Goal: Find contact information: Find contact information

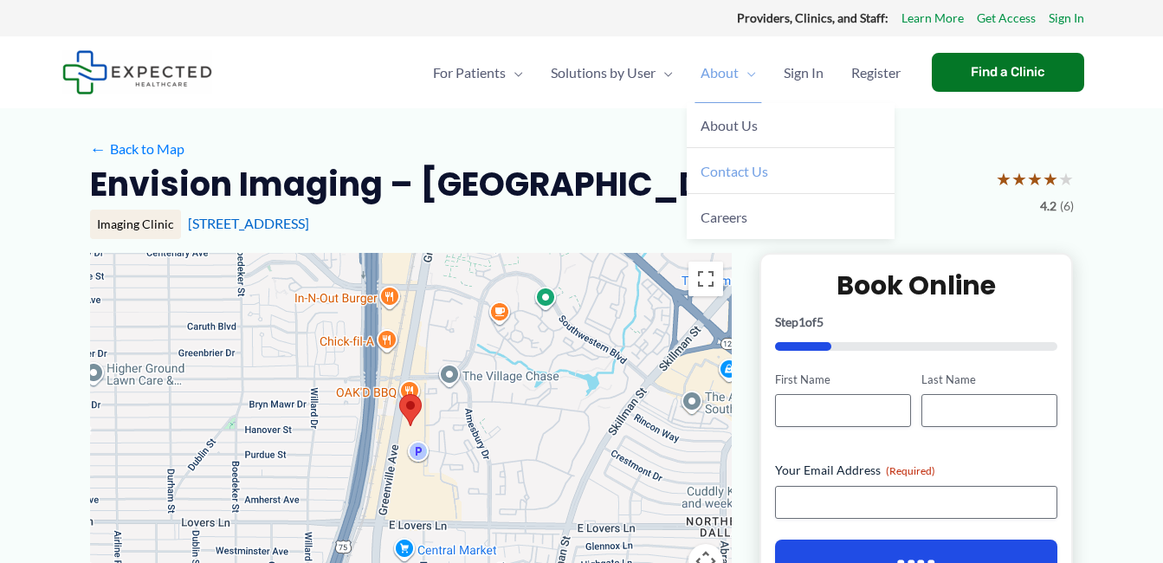
click at [736, 178] on span "Contact Us" at bounding box center [735, 171] width 68 height 16
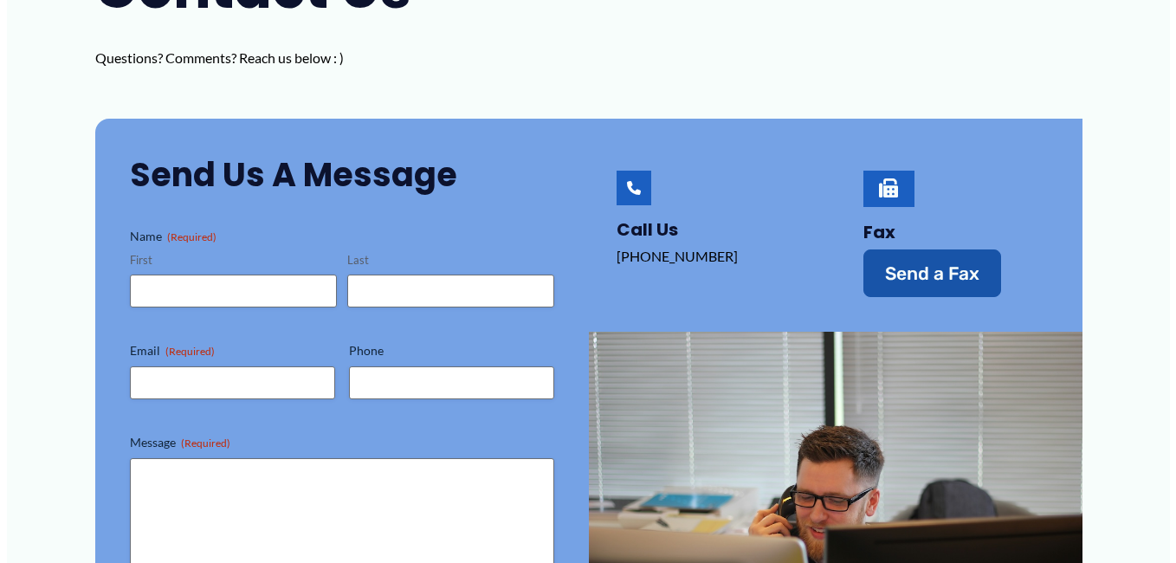
scroll to position [433, 0]
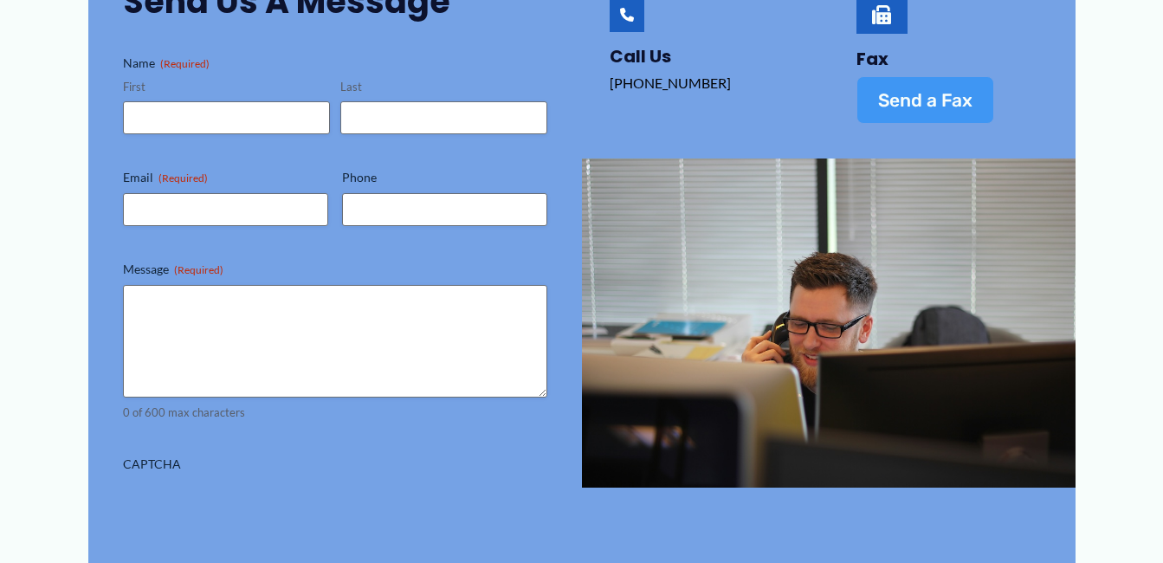
click at [909, 93] on span "Send a Fax" at bounding box center [925, 100] width 94 height 18
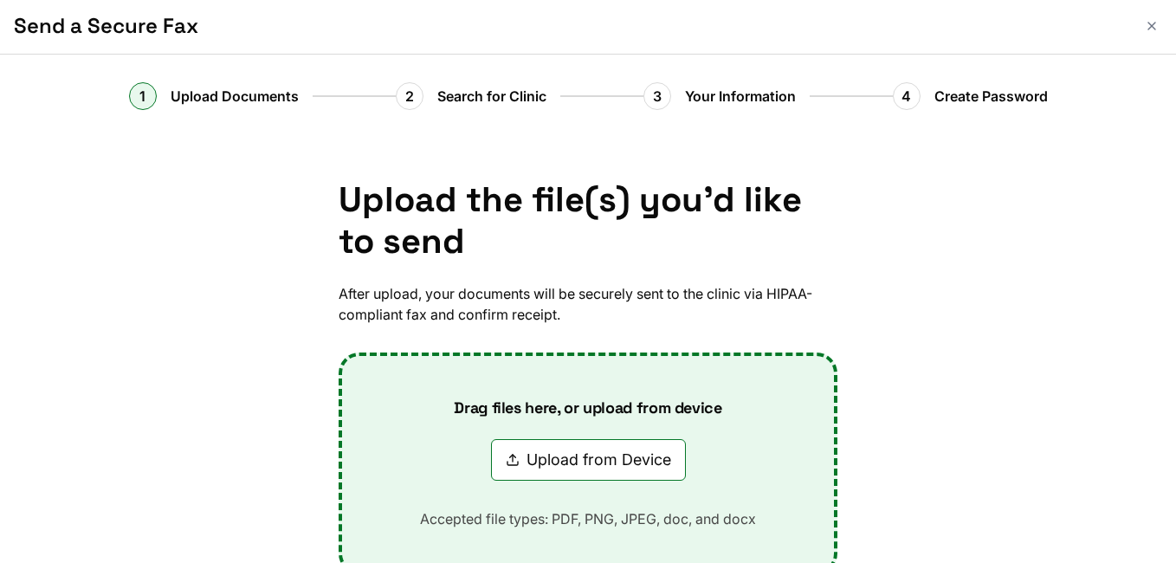
scroll to position [0, 0]
